Goal: Navigation & Orientation: Go to known website

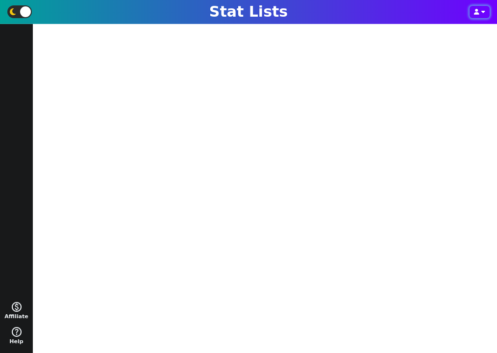
click at [480, 12] on button "button" at bounding box center [480, 12] width 20 height 12
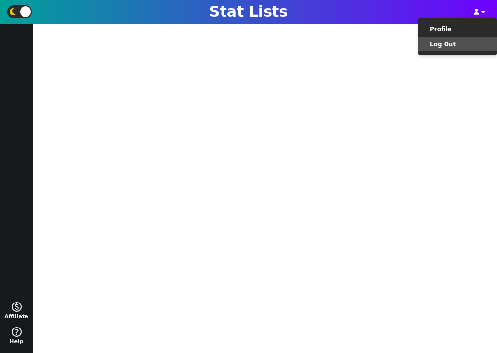
click at [462, 48] on li "Log Out" at bounding box center [457, 44] width 78 height 15
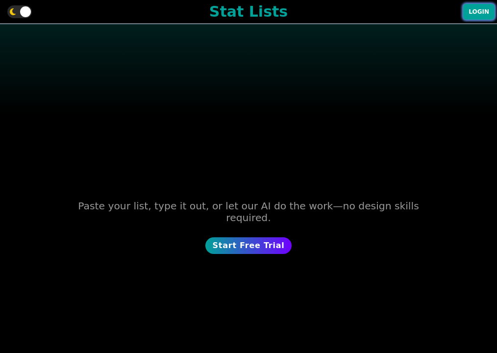
click at [480, 15] on button "Login" at bounding box center [478, 12] width 31 height 16
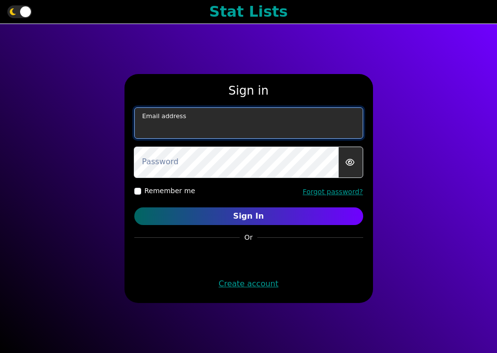
type input "murphygreg6@gmail.com"
